Goal: Task Accomplishment & Management: Complete application form

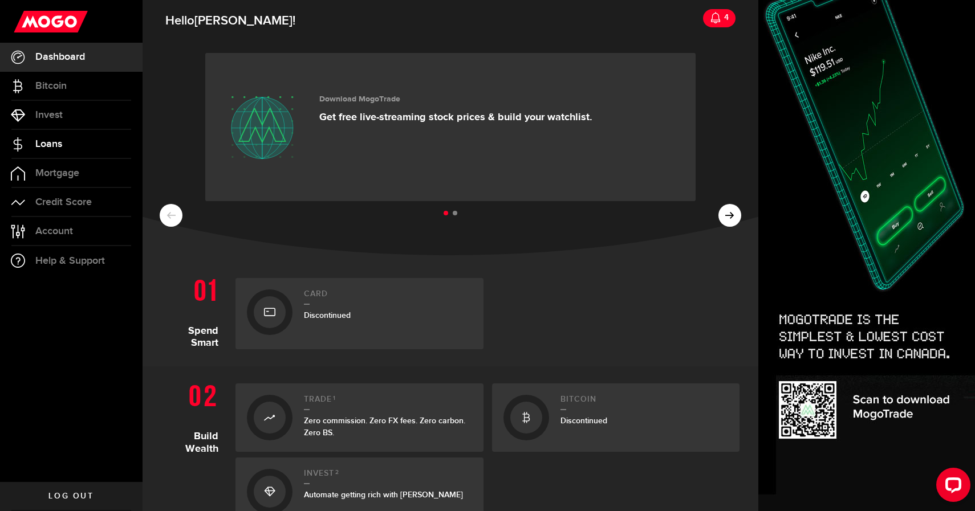
click at [56, 144] on span "Loans" at bounding box center [48, 144] width 27 height 10
